Goal: Information Seeking & Learning: Understand process/instructions

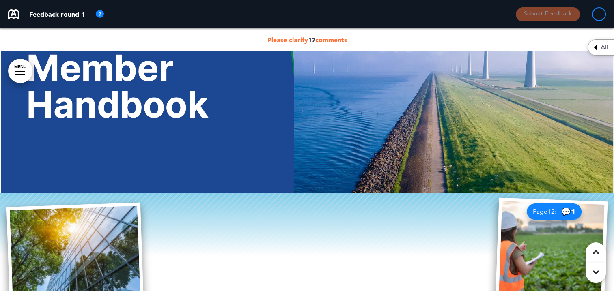
scroll to position [81, 0]
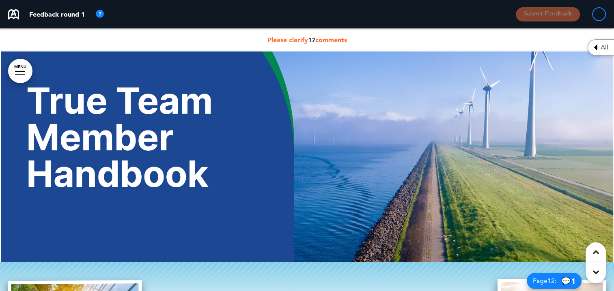
click at [313, 39] on span "17" at bounding box center [311, 40] width 7 height 8
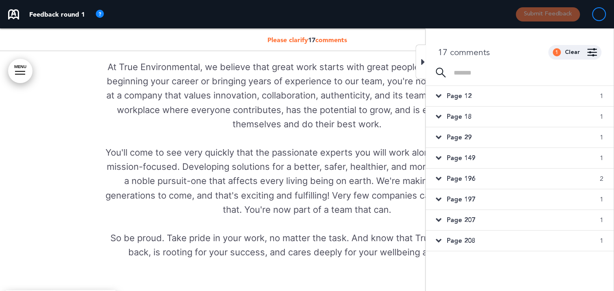
scroll to position [649, 0]
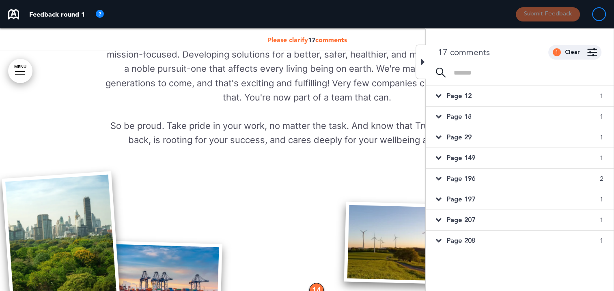
click at [420, 58] on div at bounding box center [420, 62] width 10 height 34
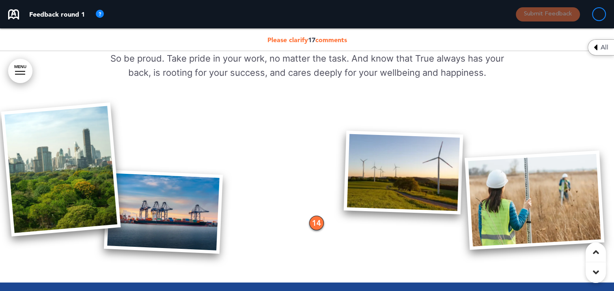
scroll to position [811, 0]
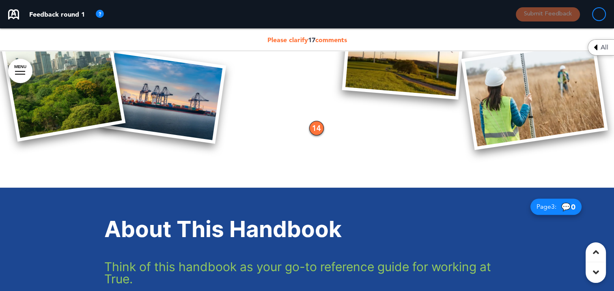
click at [312, 36] on span "17" at bounding box center [311, 40] width 7 height 8
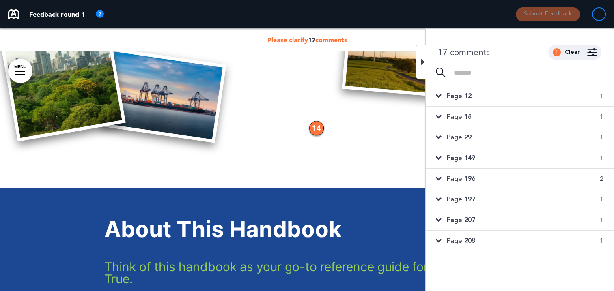
click at [462, 239] on span "Page 208" at bounding box center [461, 241] width 28 height 9
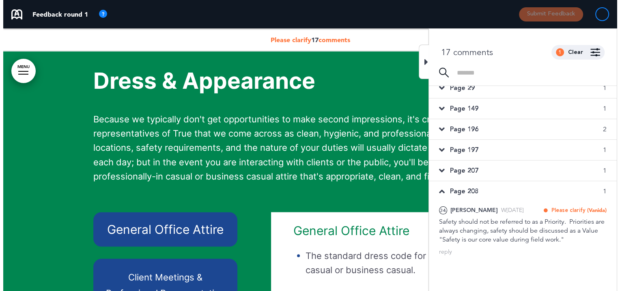
scroll to position [81, 0]
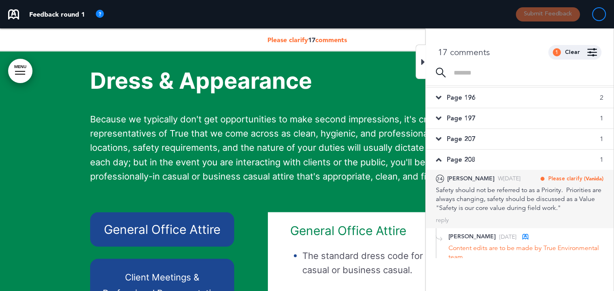
click at [465, 196] on div "Safety should not be referred to as a Priority. Priorities are always changing,…" at bounding box center [520, 199] width 168 height 27
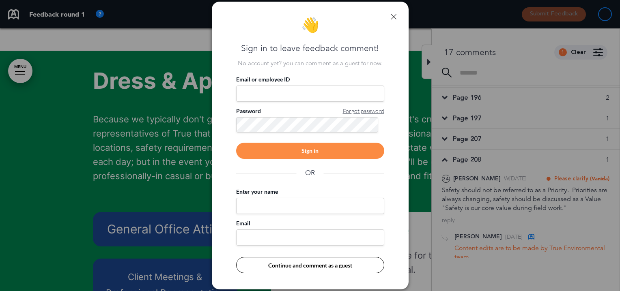
click at [282, 92] on input "Email or employee ID" at bounding box center [310, 94] width 148 height 16
type input "**********"
click at [354, 109] on span "Forgot password" at bounding box center [363, 111] width 41 height 8
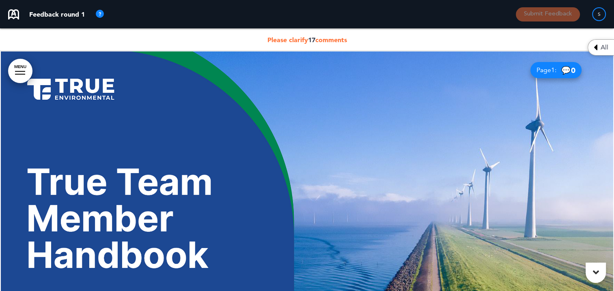
click at [309, 37] on span "17" at bounding box center [311, 40] width 7 height 8
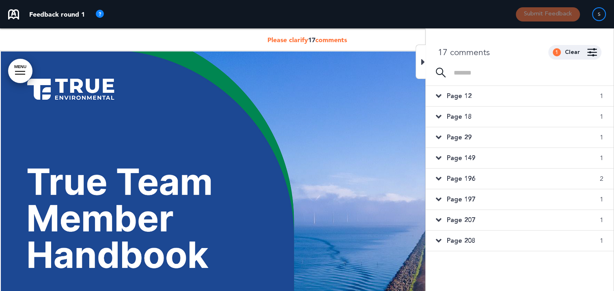
click at [459, 238] on span "Page 208" at bounding box center [461, 241] width 28 height 9
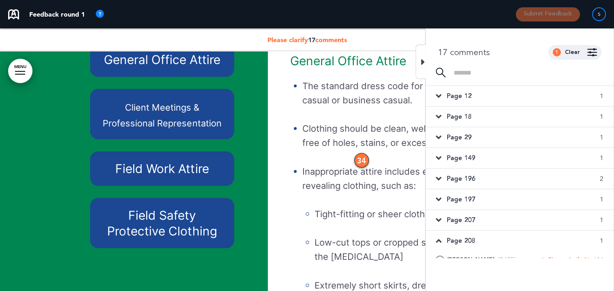
scroll to position [10822, 0]
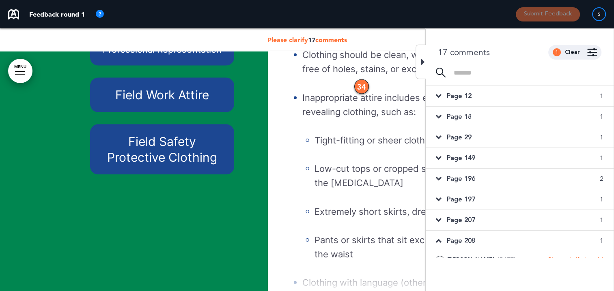
click at [183, 154] on h6 "Field Safety Protective Clothing" at bounding box center [162, 150] width 126 height 32
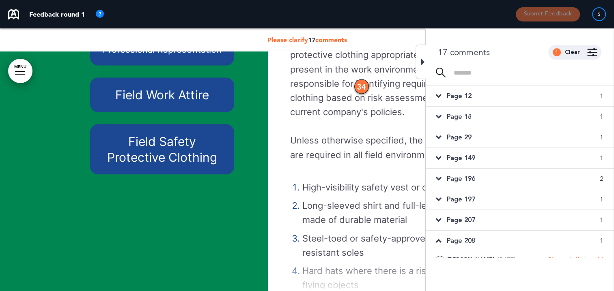
click at [424, 58] on icon at bounding box center [423, 62] width 4 height 10
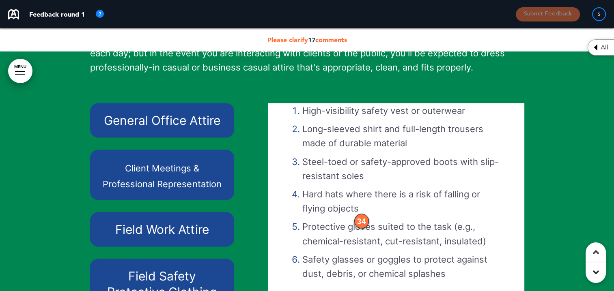
scroll to position [10741, 0]
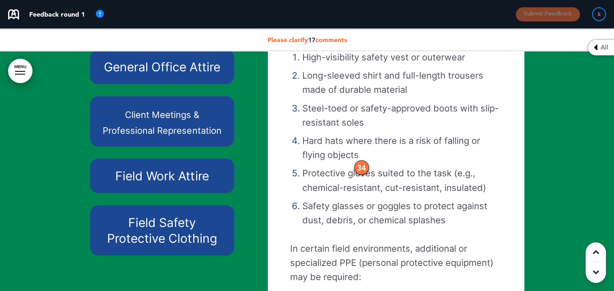
click at [185, 72] on h6 "General Office Attire" at bounding box center [162, 67] width 126 height 16
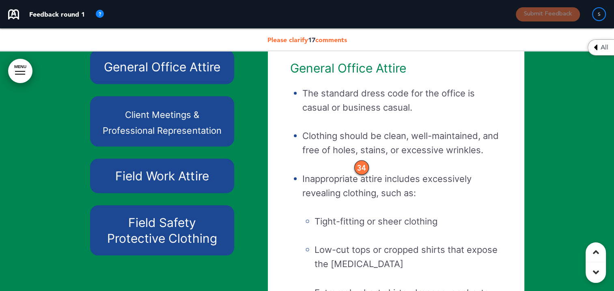
click at [183, 117] on h6 "Client Meetings & Professional Representation" at bounding box center [162, 122] width 126 height 32
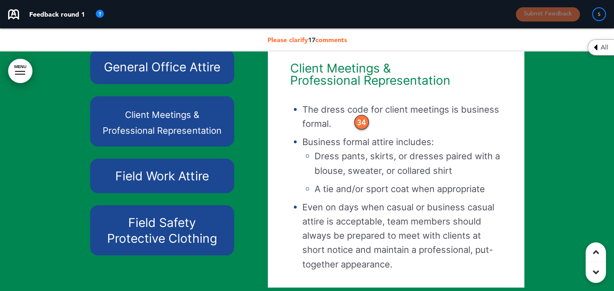
click at [186, 173] on div "Field Work Attire" at bounding box center [162, 176] width 144 height 34
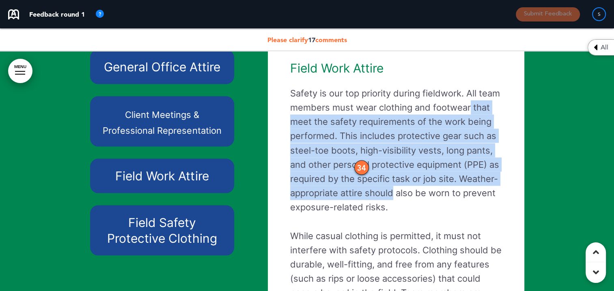
drag, startPoint x: 514, startPoint y: 125, endPoint x: 514, endPoint y: 199, distance: 74.7
click at [514, 199] on div "Field Work Attire Safety is our top priority during fieldwork. All team members…" at bounding box center [396, 212] width 244 height 316
drag, startPoint x: 514, startPoint y: 199, endPoint x: 508, endPoint y: 199, distance: 5.7
click at [507, 198] on div "Field Work Attire Safety is our top priority during fieldwork. All team members…" at bounding box center [396, 212] width 244 height 316
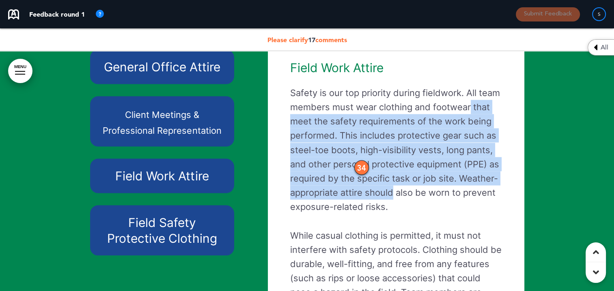
click at [497, 204] on p "Safety is our top priority during fieldwork. All team members must wear clothin…" at bounding box center [395, 150] width 211 height 129
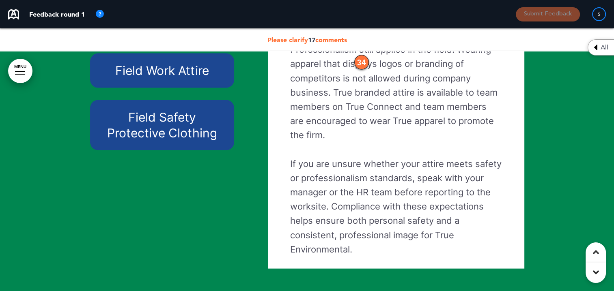
scroll to position [10822, 0]
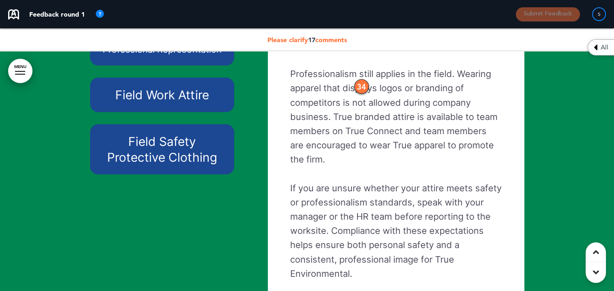
click at [206, 158] on h6 "Field Safety Protective Clothing" at bounding box center [162, 150] width 126 height 32
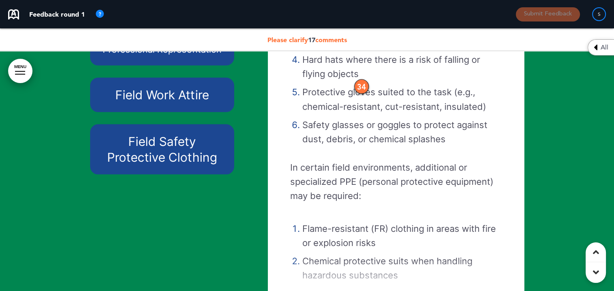
click at [363, 94] on div "34" at bounding box center [361, 87] width 15 height 15
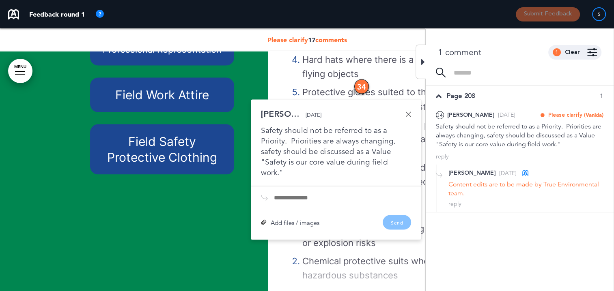
click at [410, 117] on link at bounding box center [408, 115] width 6 height 6
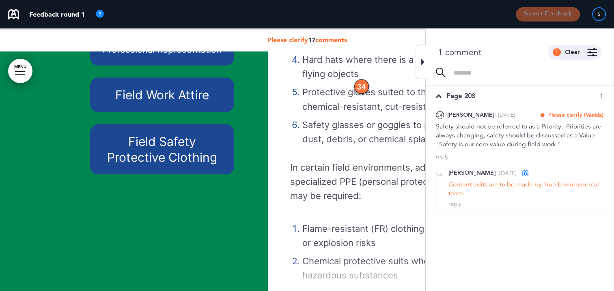
click at [420, 64] on div at bounding box center [420, 62] width 10 height 34
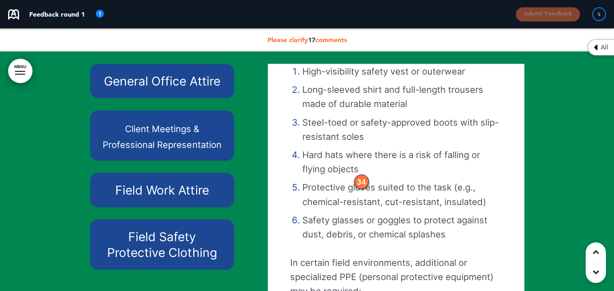
scroll to position [10741, 0]
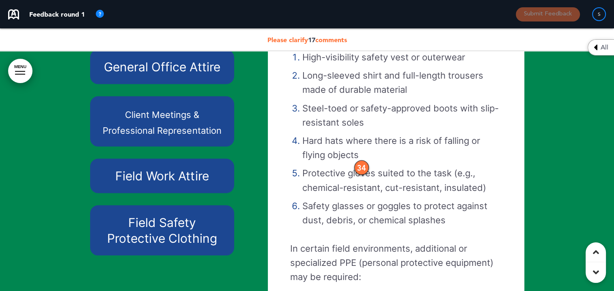
click at [198, 231] on h6 "Field Safety Protective Clothing" at bounding box center [162, 231] width 126 height 32
click at [193, 240] on h6 "Field Safety Protective Clothing" at bounding box center [162, 231] width 126 height 32
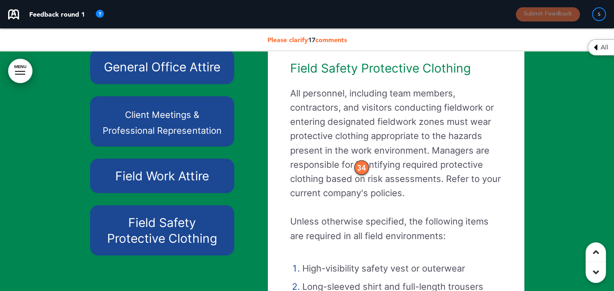
scroll to position [10660, 0]
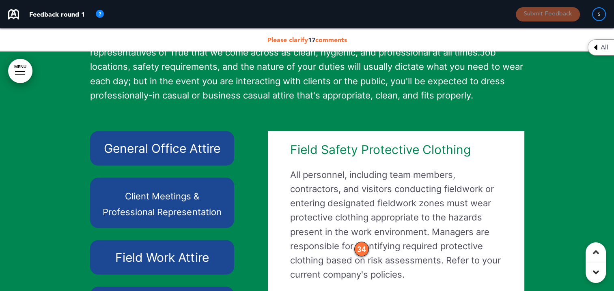
click at [182, 151] on div "General Office Attire" at bounding box center [162, 148] width 144 height 34
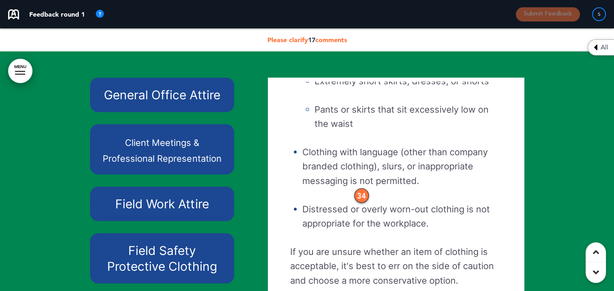
scroll to position [10700, 0]
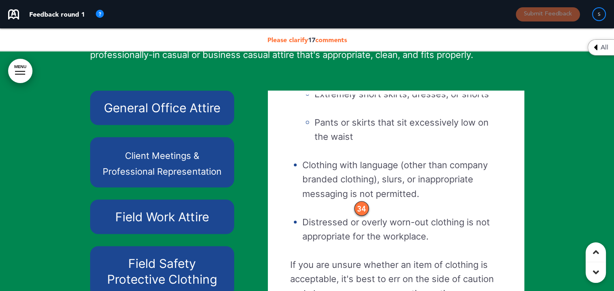
click at [178, 176] on h6 "Client Meetings & Professional Representation" at bounding box center [162, 162] width 126 height 32
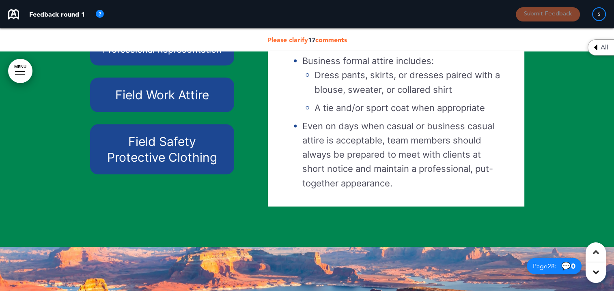
scroll to position [10782, 0]
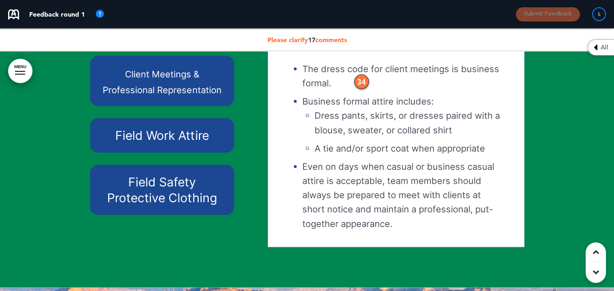
click at [180, 144] on h6 "Field Work Attire" at bounding box center [162, 136] width 126 height 16
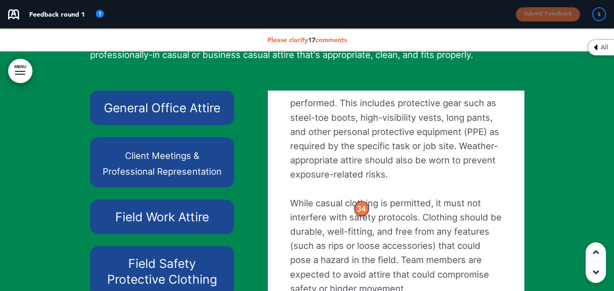
scroll to position [0, 0]
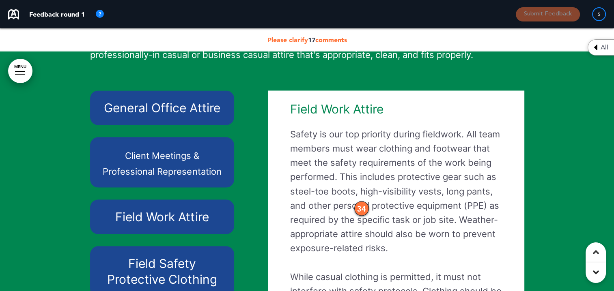
click at [360, 216] on div "34" at bounding box center [361, 208] width 15 height 15
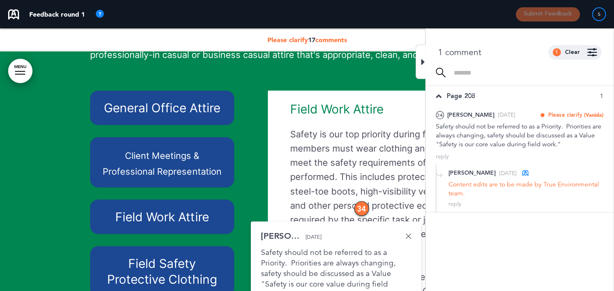
click at [369, 151] on p "Safety is our top priority during fieldwork. All team members must wear clothin…" at bounding box center [395, 191] width 211 height 129
click at [424, 59] on icon at bounding box center [423, 62] width 4 height 10
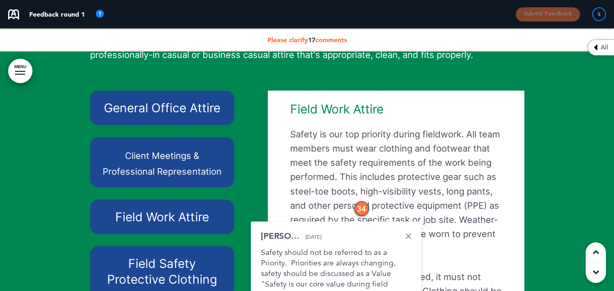
click at [348, 147] on p "Safety is our top priority during fieldwork. All team members must wear clothin…" at bounding box center [395, 191] width 211 height 129
click at [347, 147] on p "Safety is our top priority during fieldwork. All team members must wear clothin…" at bounding box center [395, 191] width 211 height 129
click at [349, 147] on p "Safety is our top priority during fieldwork. All team members must wear clothin…" at bounding box center [395, 191] width 211 height 129
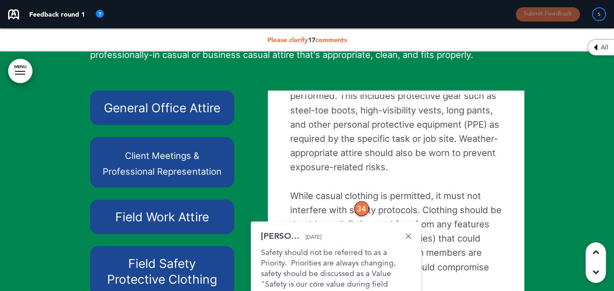
scroll to position [41, 0]
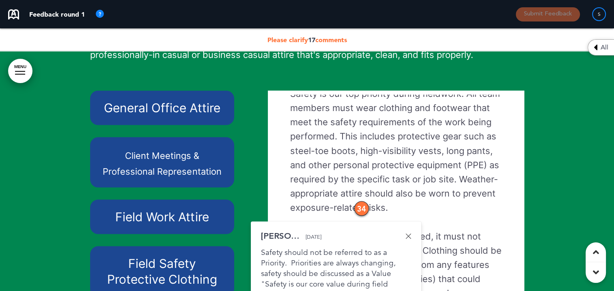
click at [406, 239] on link at bounding box center [408, 236] width 6 height 6
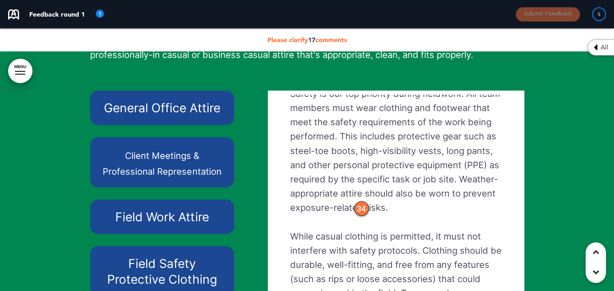
click at [364, 216] on div "34" at bounding box center [361, 208] width 15 height 15
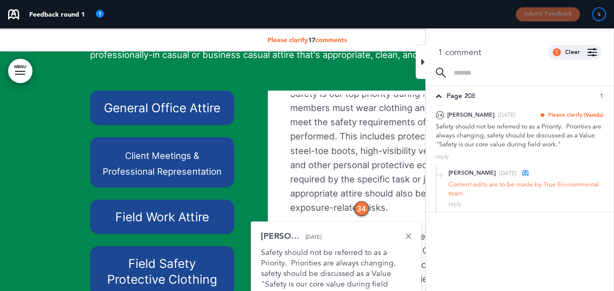
click at [383, 184] on p "Safety is our top priority during fieldwork. All team members must wear clothin…" at bounding box center [395, 150] width 211 height 129
click at [329, 148] on p "Safety is our top priority during fieldwork. All team members must wear clothin…" at bounding box center [395, 150] width 211 height 129
click at [425, 59] on div at bounding box center [420, 62] width 10 height 34
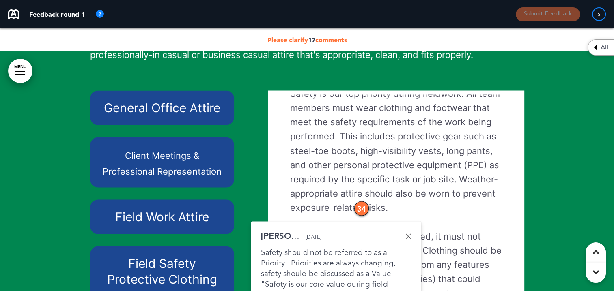
click at [314, 38] on span "17" at bounding box center [311, 40] width 7 height 8
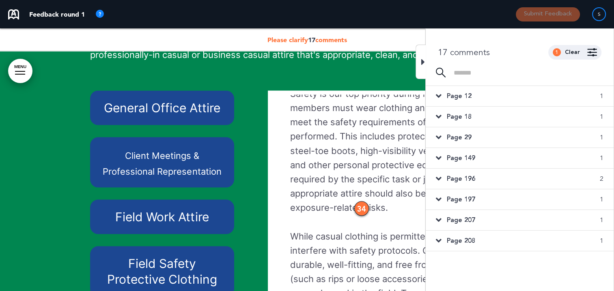
click at [466, 93] on span "Page 12" at bounding box center [459, 96] width 25 height 9
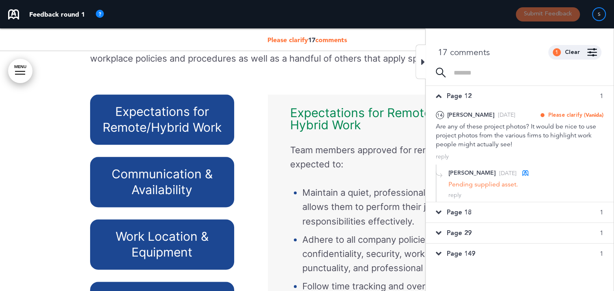
scroll to position [292, 0]
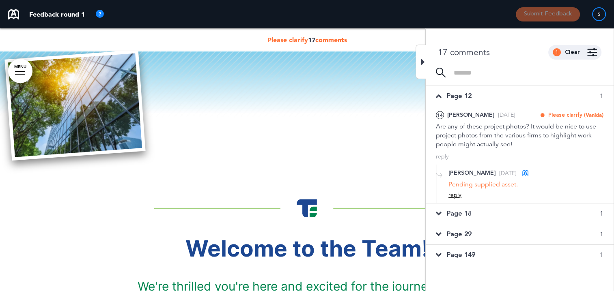
click at [454, 192] on div "reply" at bounding box center [454, 196] width 13 height 8
click at [531, 234] on div "Add files / images" at bounding box center [554, 232] width 55 height 8
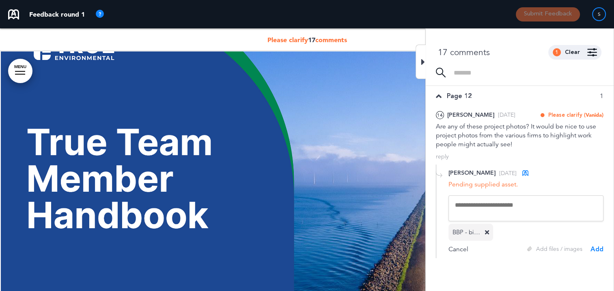
scroll to position [49, 0]
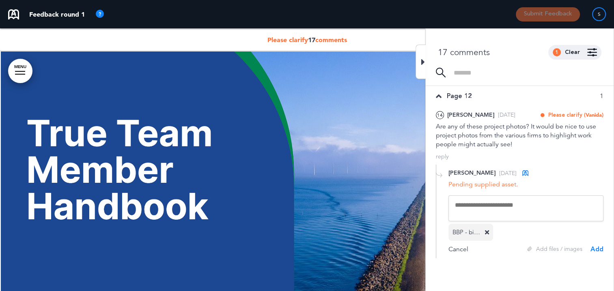
click at [452, 248] on div "Cancel" at bounding box center [458, 249] width 20 height 9
click at [417, 58] on div at bounding box center [420, 62] width 10 height 34
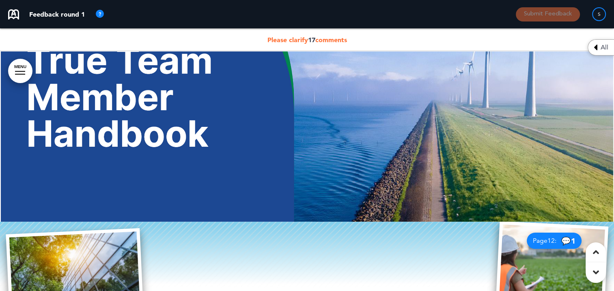
scroll to position [89, 0]
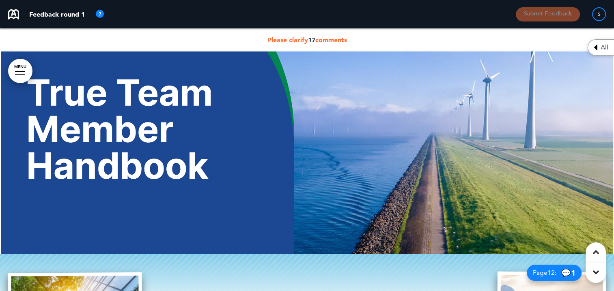
click at [312, 39] on span "17" at bounding box center [311, 40] width 7 height 8
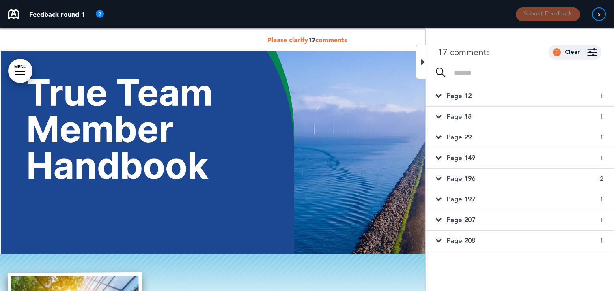
click at [457, 238] on span "Page 208" at bounding box center [461, 241] width 28 height 9
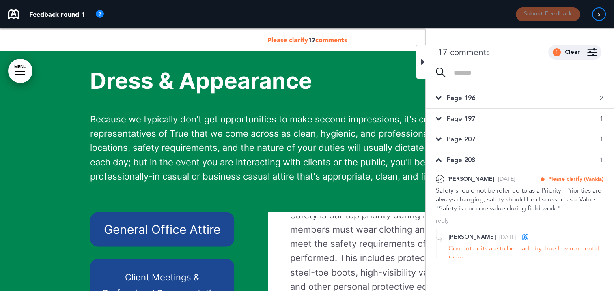
scroll to position [81, 0]
